Goal: Browse casually: Explore the website without a specific task or goal

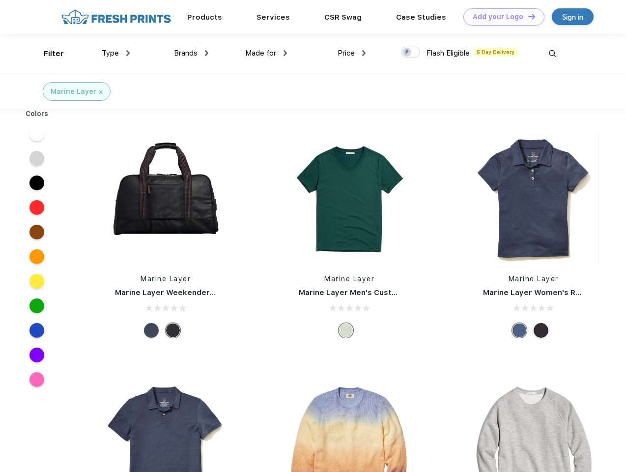
click at [500, 17] on link "Add your Logo Design Tool" at bounding box center [503, 16] width 81 height 17
click at [0, 0] on div "Design Tool" at bounding box center [0, 0] width 0 height 0
click at [527, 16] on link "Add your Logo Design Tool" at bounding box center [503, 16] width 81 height 17
click at [47, 54] on div "Filter" at bounding box center [54, 53] width 20 height 11
click at [116, 53] on span "Type" at bounding box center [110, 53] width 17 height 9
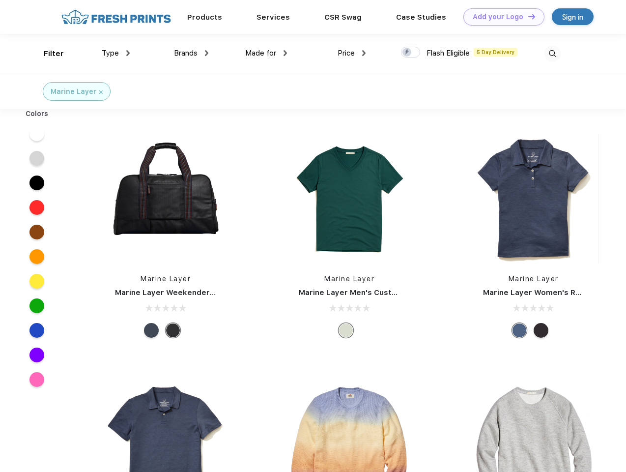
click at [191, 53] on span "Brands" at bounding box center [186, 53] width 24 height 9
click at [266, 53] on span "Made for" at bounding box center [260, 53] width 31 height 9
click at [352, 53] on span "Price" at bounding box center [346, 53] width 17 height 9
click at [411, 53] on div at bounding box center [410, 52] width 19 height 11
click at [407, 53] on input "checkbox" at bounding box center [404, 49] width 6 height 6
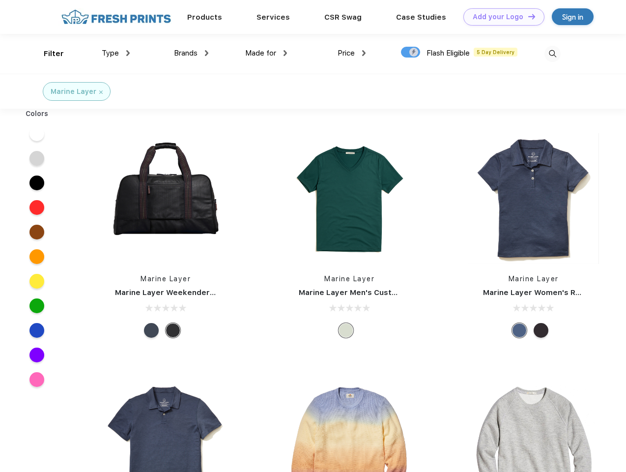
click at [552, 54] on img at bounding box center [553, 54] width 16 height 16
